Goal: Task Accomplishment & Management: Use online tool/utility

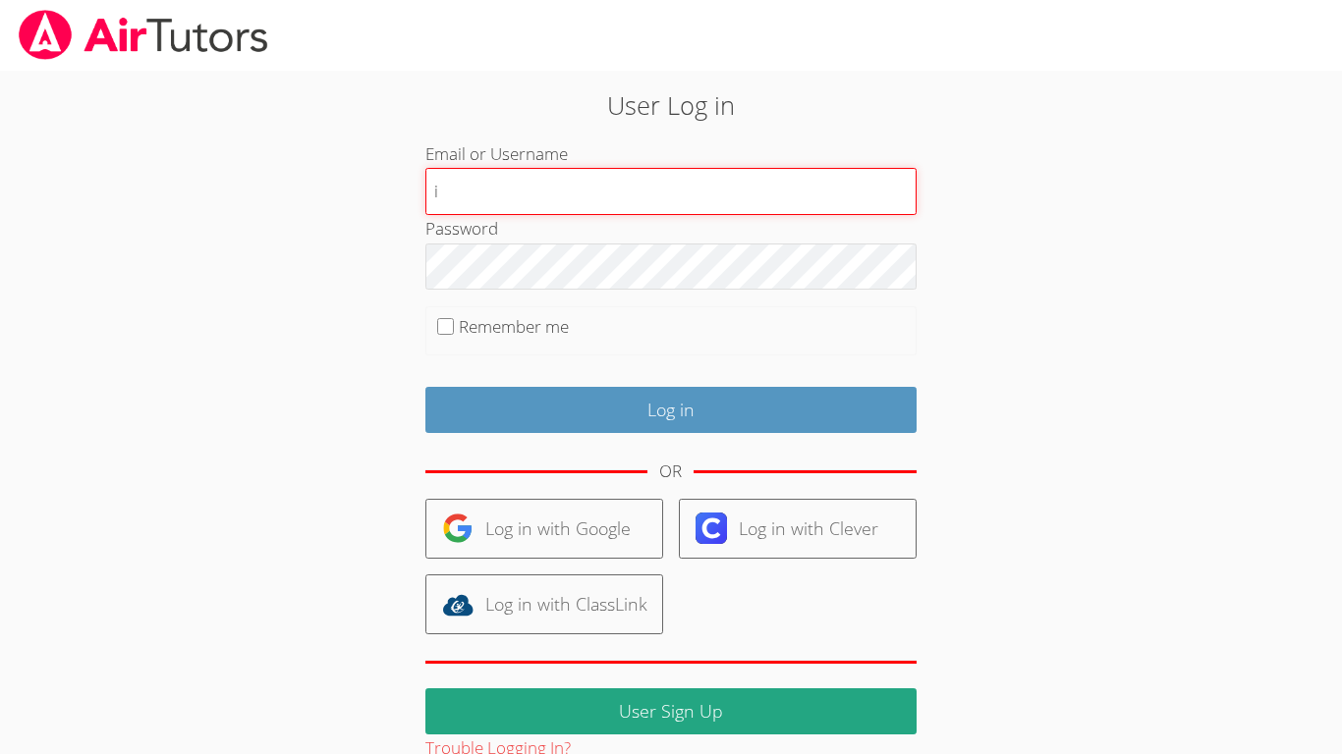
type input "i.archundia2@lodiusd.org"
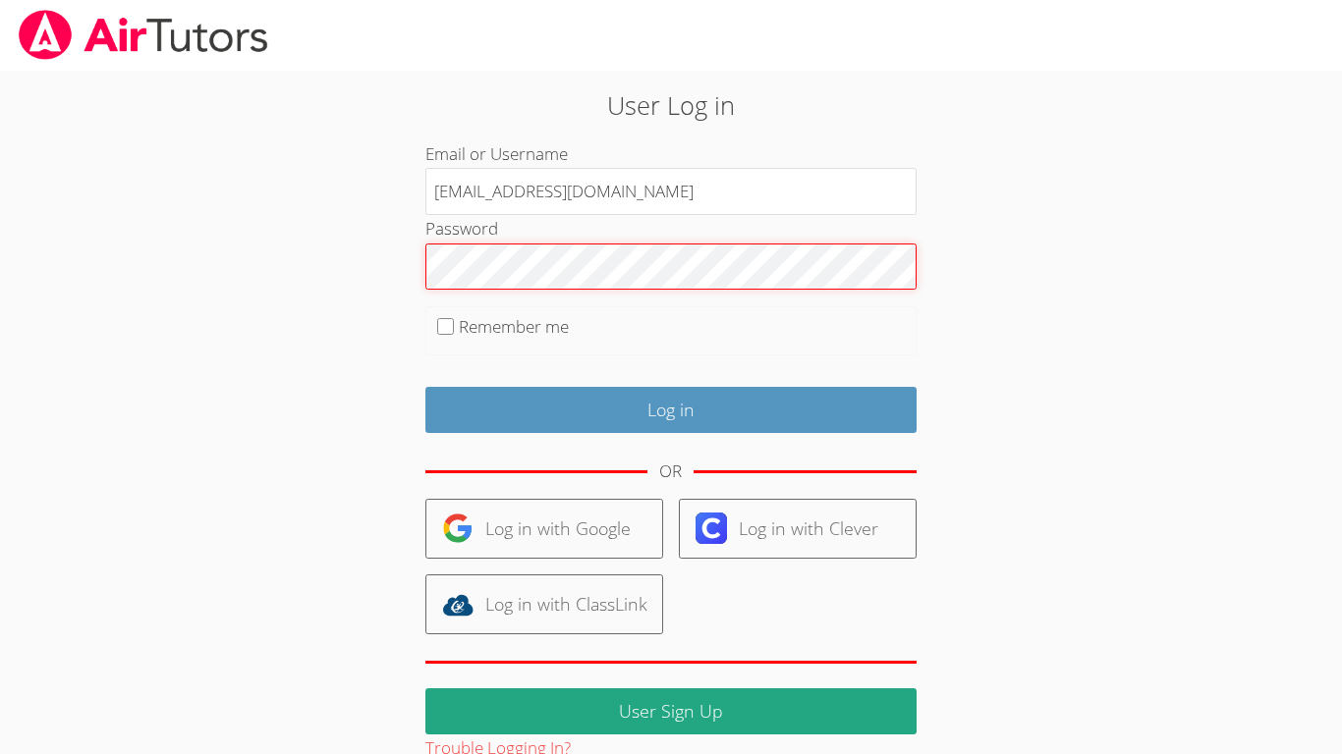
click at [425, 387] on input "Log in" at bounding box center [670, 410] width 491 height 46
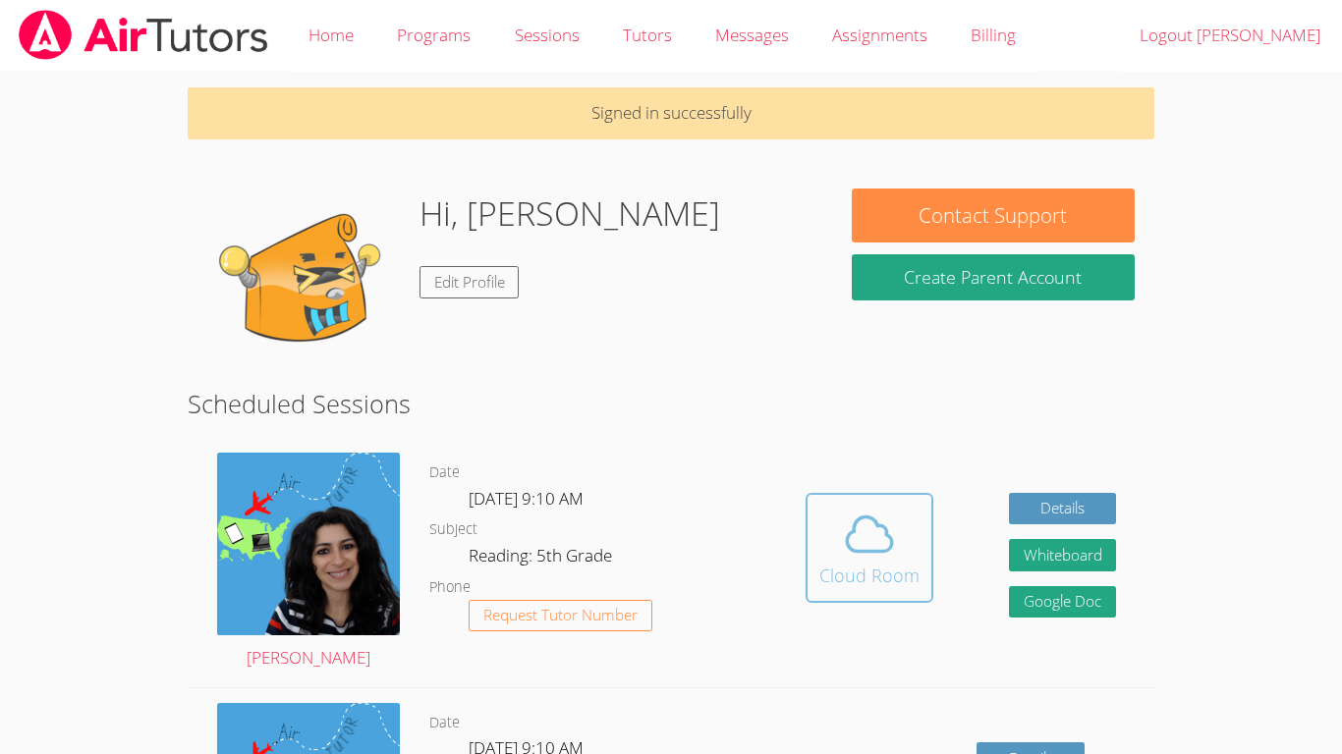
click at [862, 550] on icon at bounding box center [869, 534] width 45 height 34
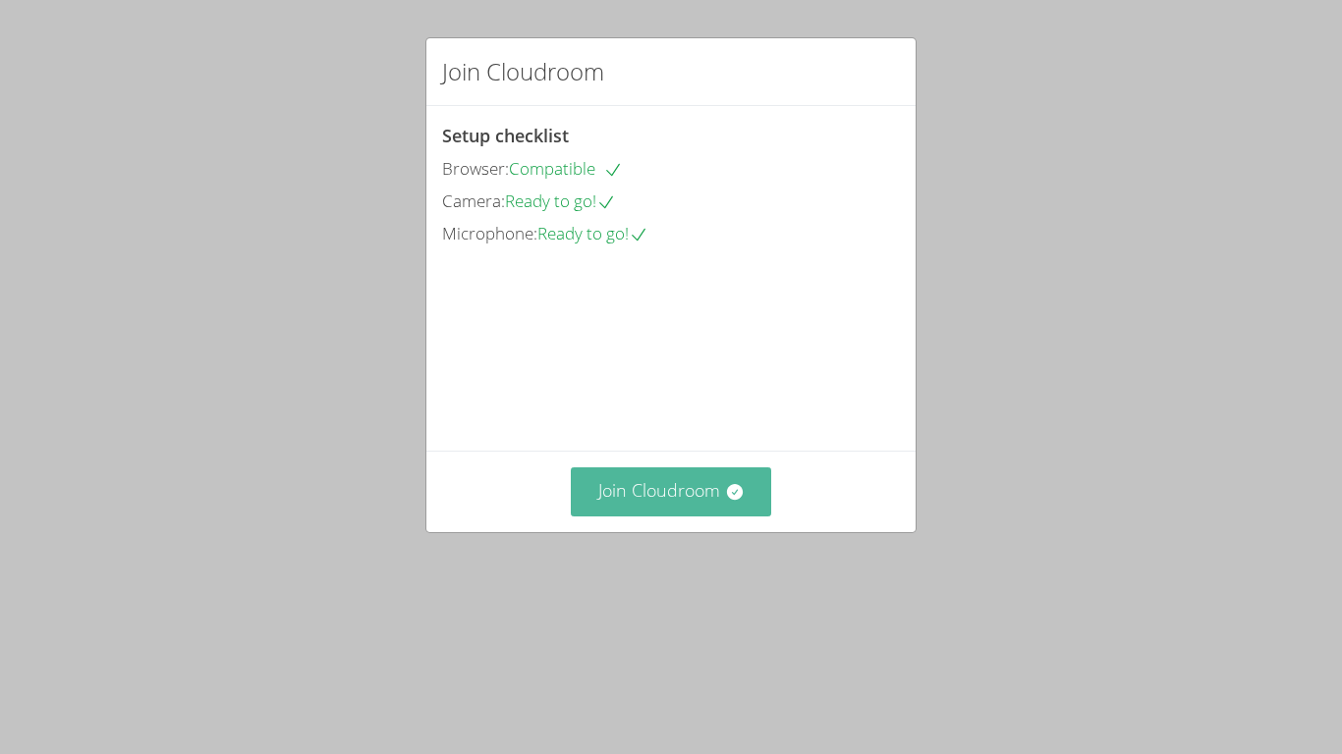
click at [722, 516] on button "Join Cloudroom" at bounding box center [671, 492] width 201 height 48
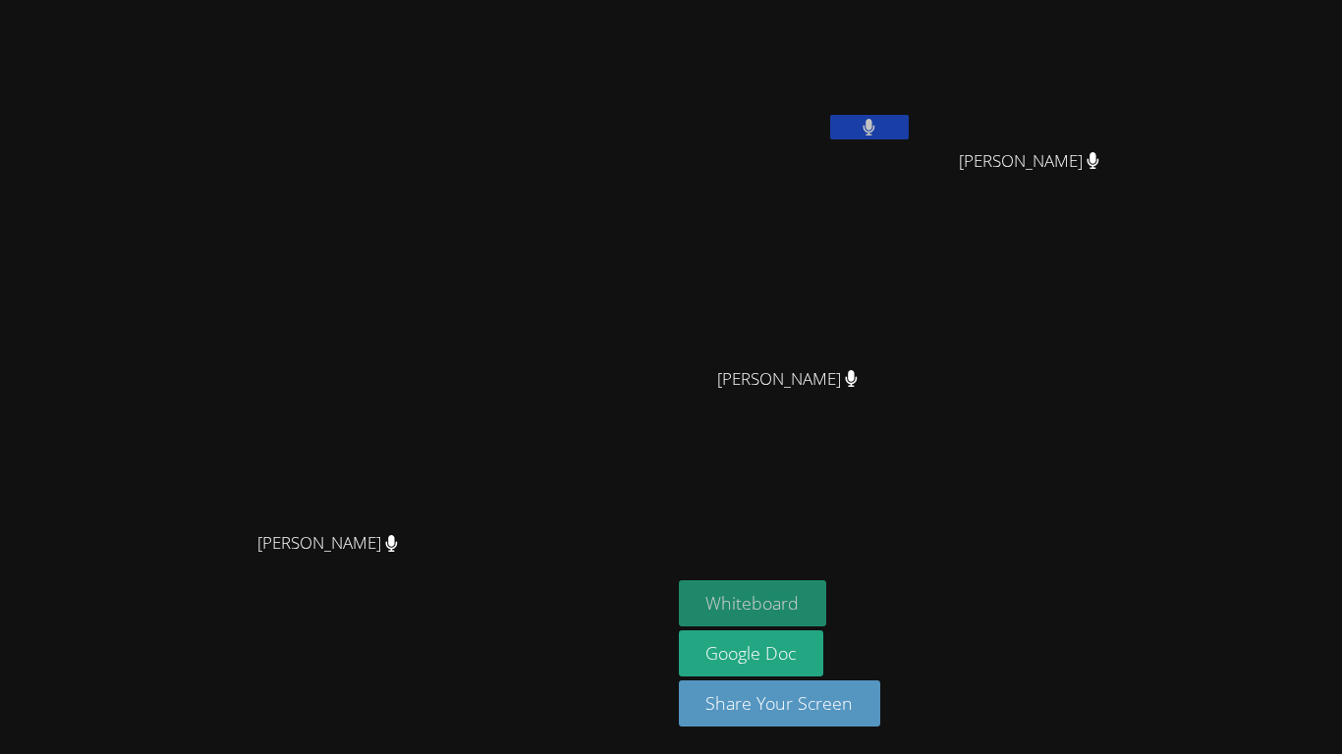
click at [827, 593] on button "Whiteboard" at bounding box center [753, 604] width 148 height 46
